Goal: Task Accomplishment & Management: Manage account settings

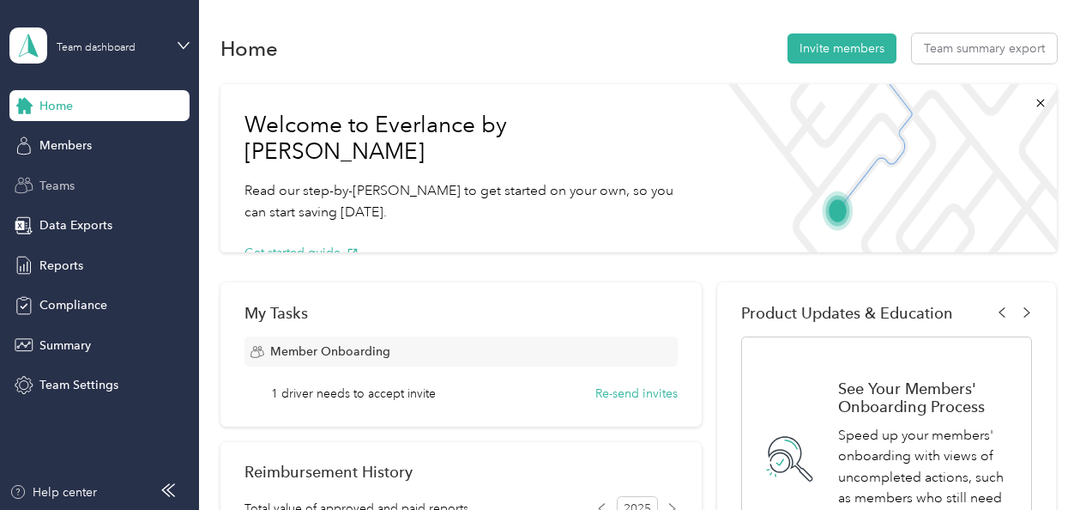
click at [50, 185] on span "Teams" at bounding box center [56, 186] width 35 height 18
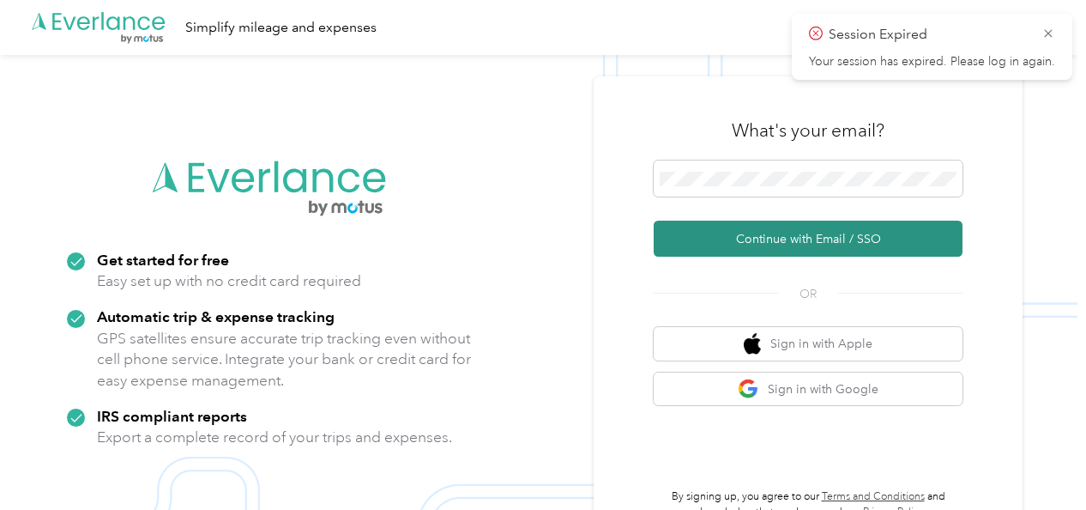
click at [778, 239] on button "Continue with Email / SSO" at bounding box center [808, 239] width 309 height 36
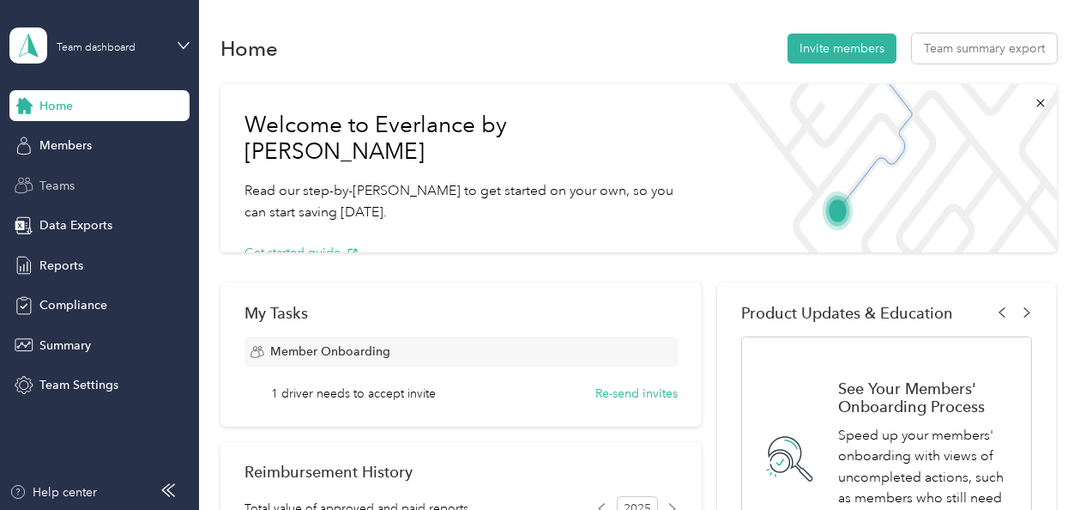
click at [50, 184] on span "Teams" at bounding box center [56, 186] width 35 height 18
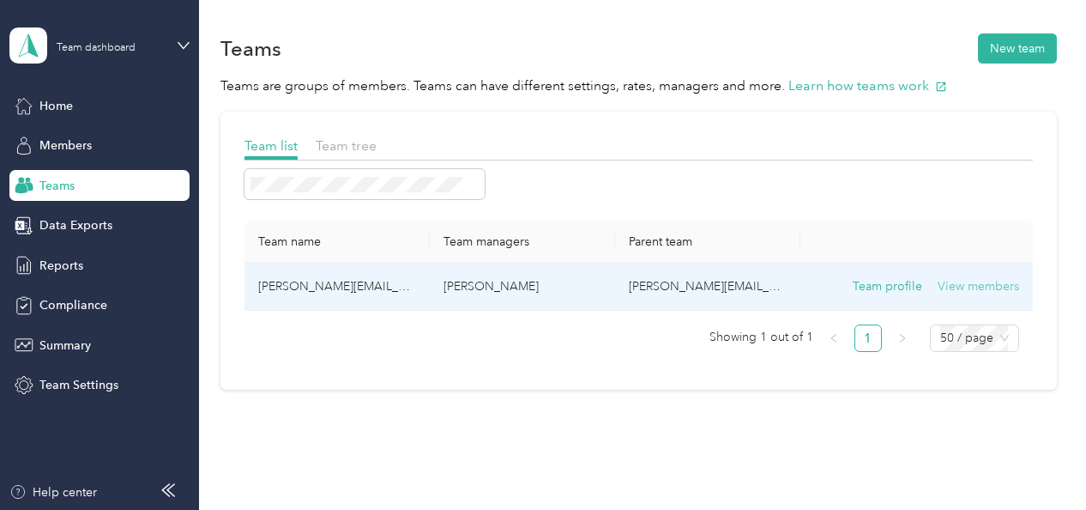
click at [977, 283] on button "View members" at bounding box center [979, 286] width 82 height 19
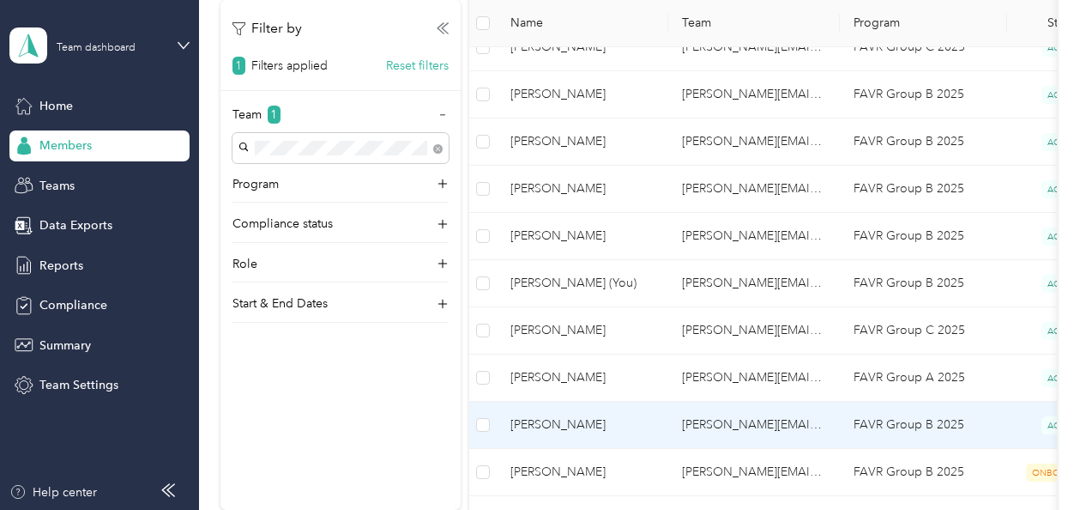
scroll to position [652, 0]
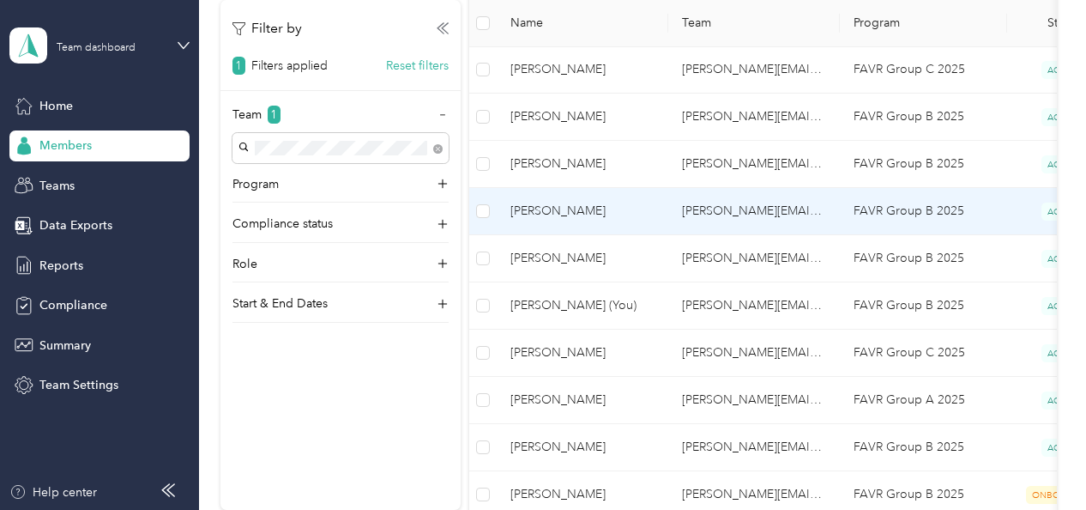
click at [553, 202] on span "[PERSON_NAME]" at bounding box center [583, 211] width 144 height 19
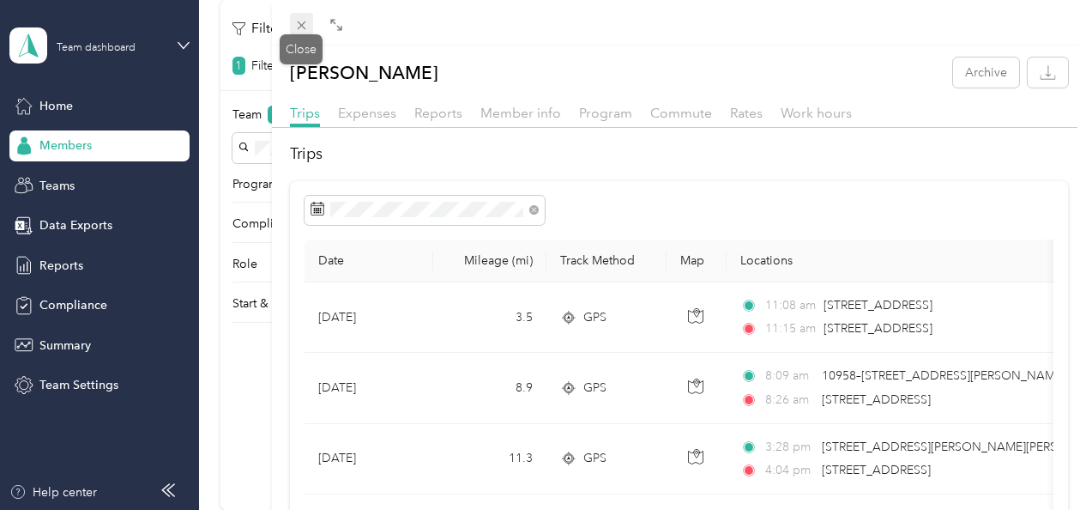
click at [300, 24] on icon at bounding box center [301, 25] width 9 height 9
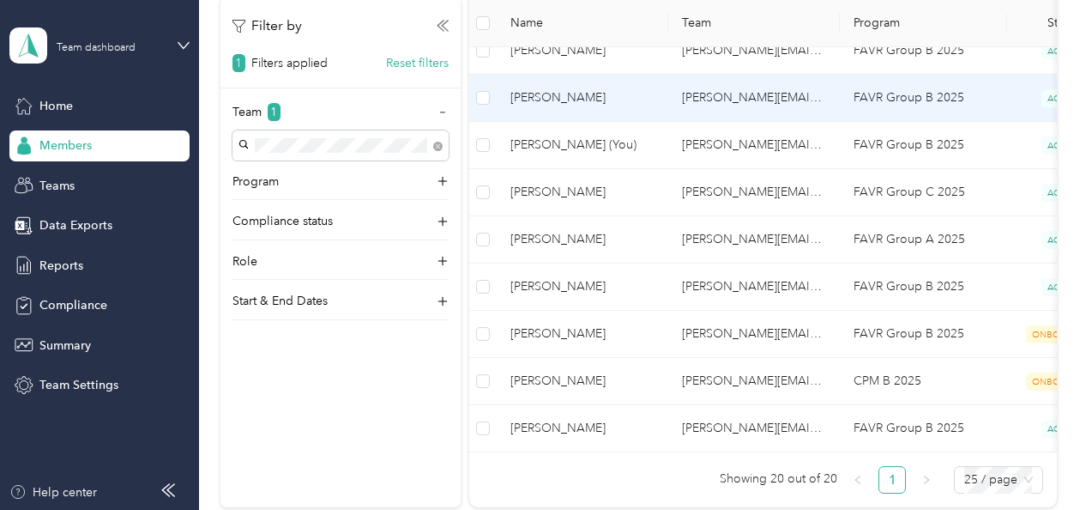
scroll to position [817, 0]
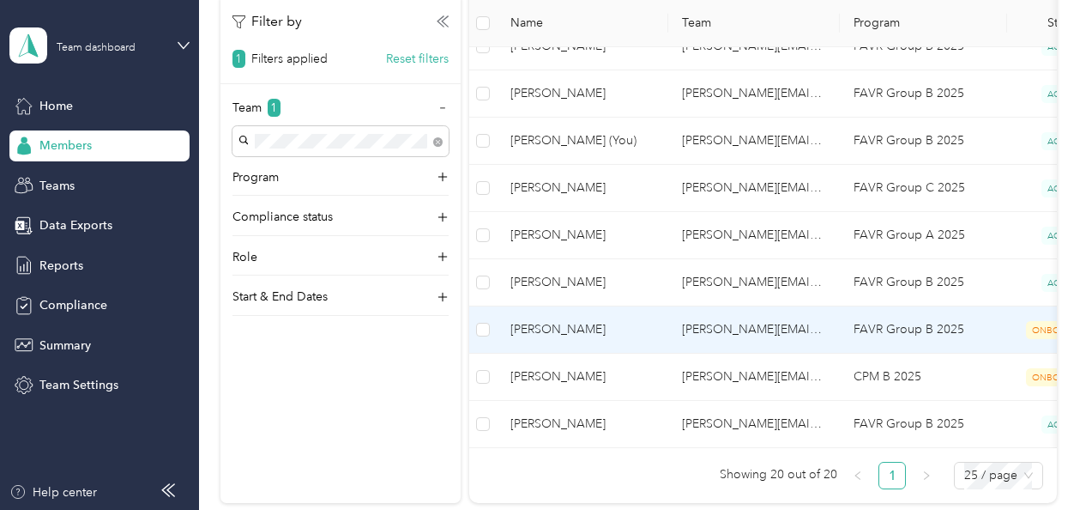
click at [553, 323] on span "[PERSON_NAME]" at bounding box center [583, 329] width 144 height 19
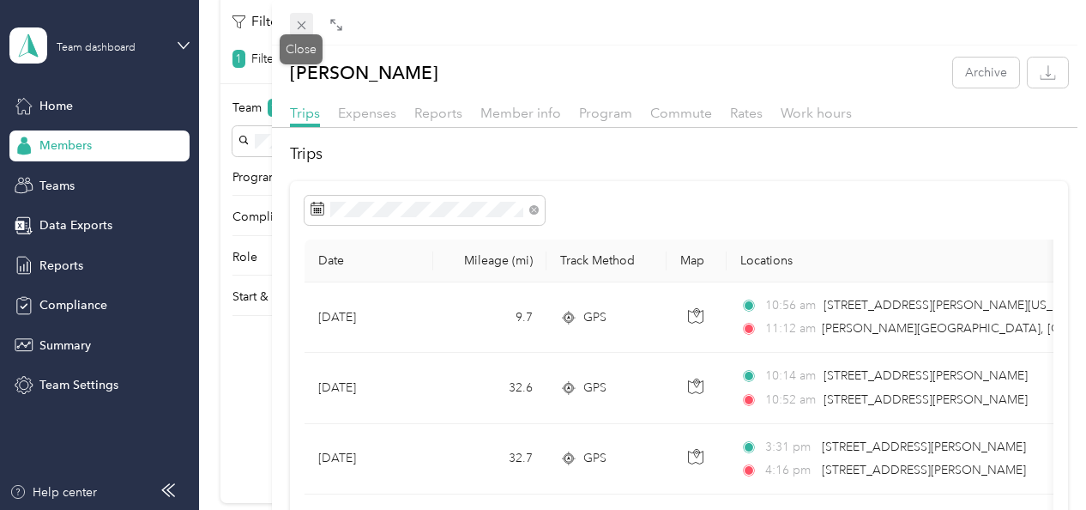
click at [298, 24] on icon at bounding box center [301, 25] width 15 height 15
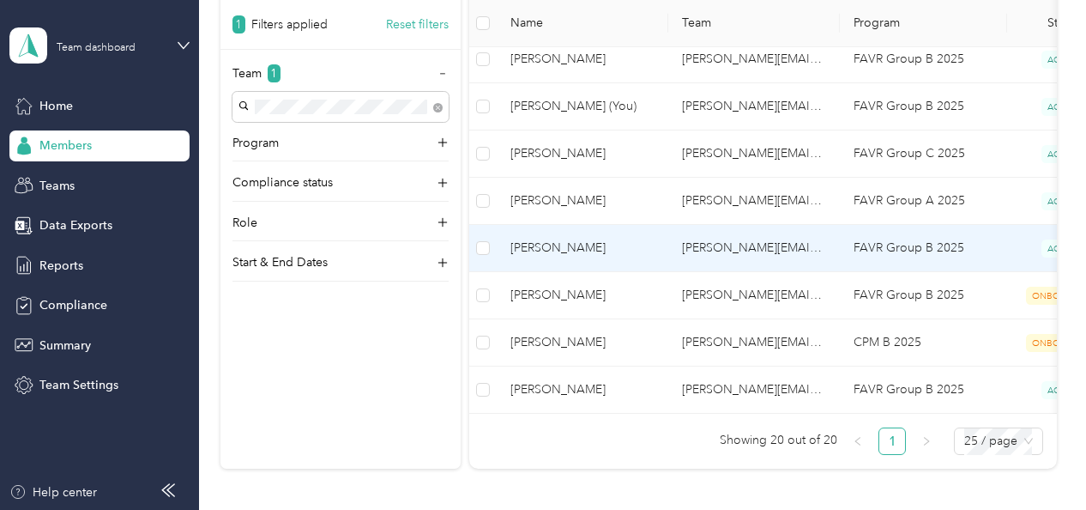
scroll to position [844, 0]
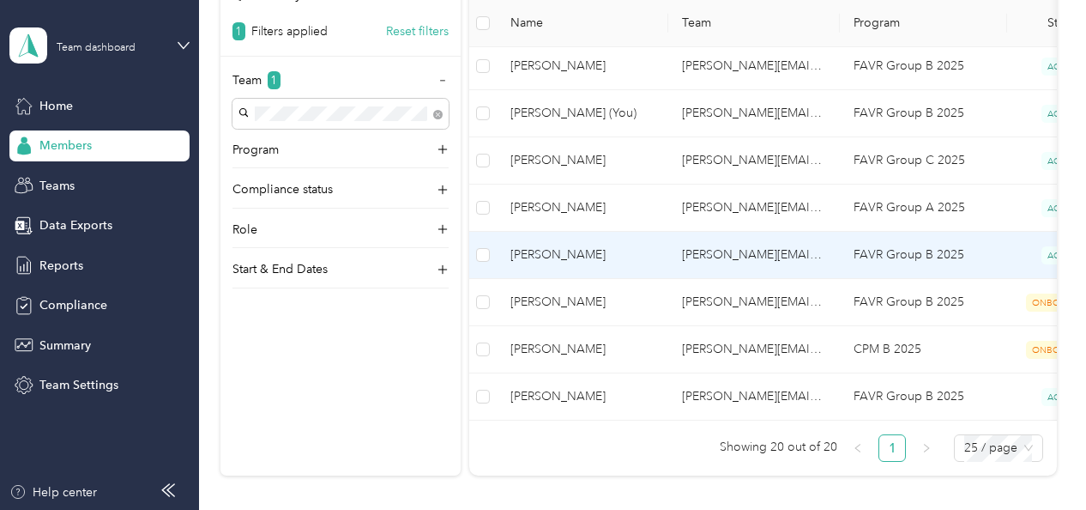
click at [553, 249] on span "[PERSON_NAME]" at bounding box center [583, 254] width 144 height 19
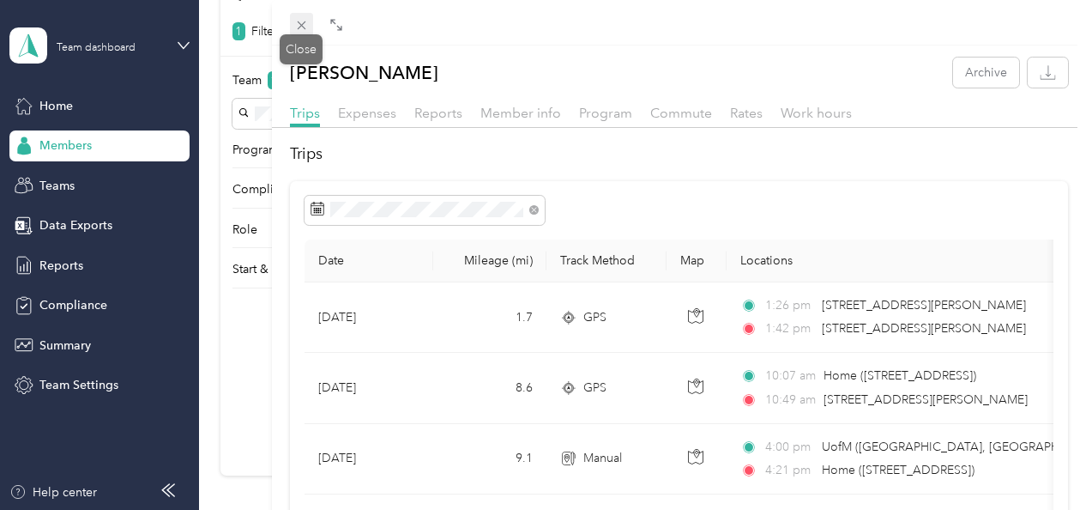
click at [300, 22] on icon at bounding box center [301, 25] width 15 height 15
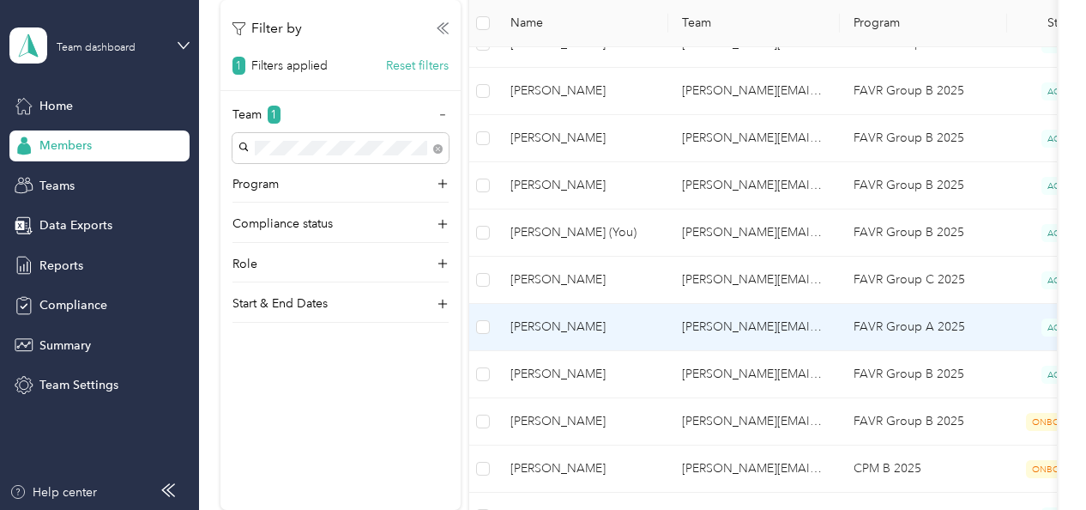
scroll to position [715, 0]
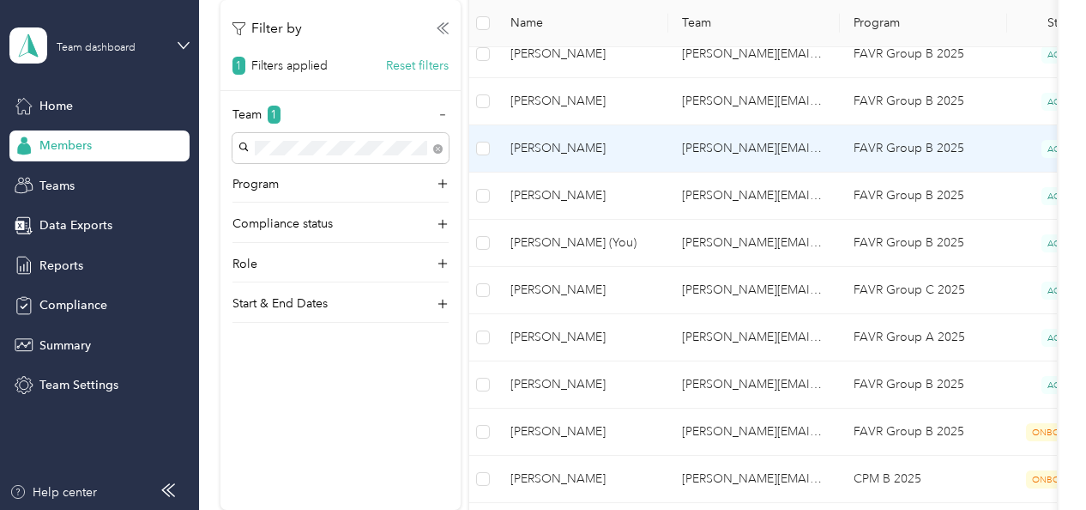
click at [550, 148] on span "[PERSON_NAME]" at bounding box center [583, 148] width 144 height 19
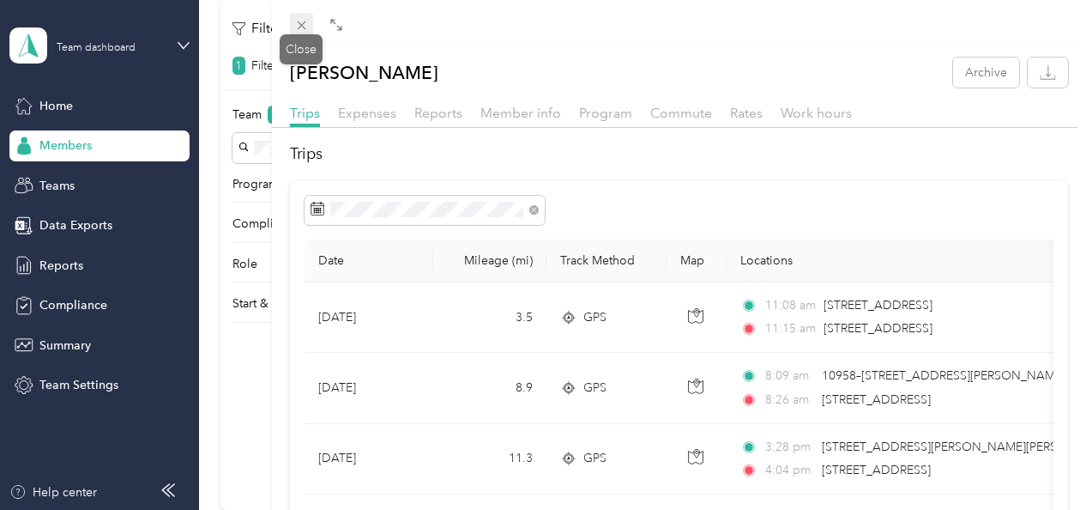
click at [299, 17] on span at bounding box center [302, 25] width 24 height 24
